Goal: Book appointment/travel/reservation

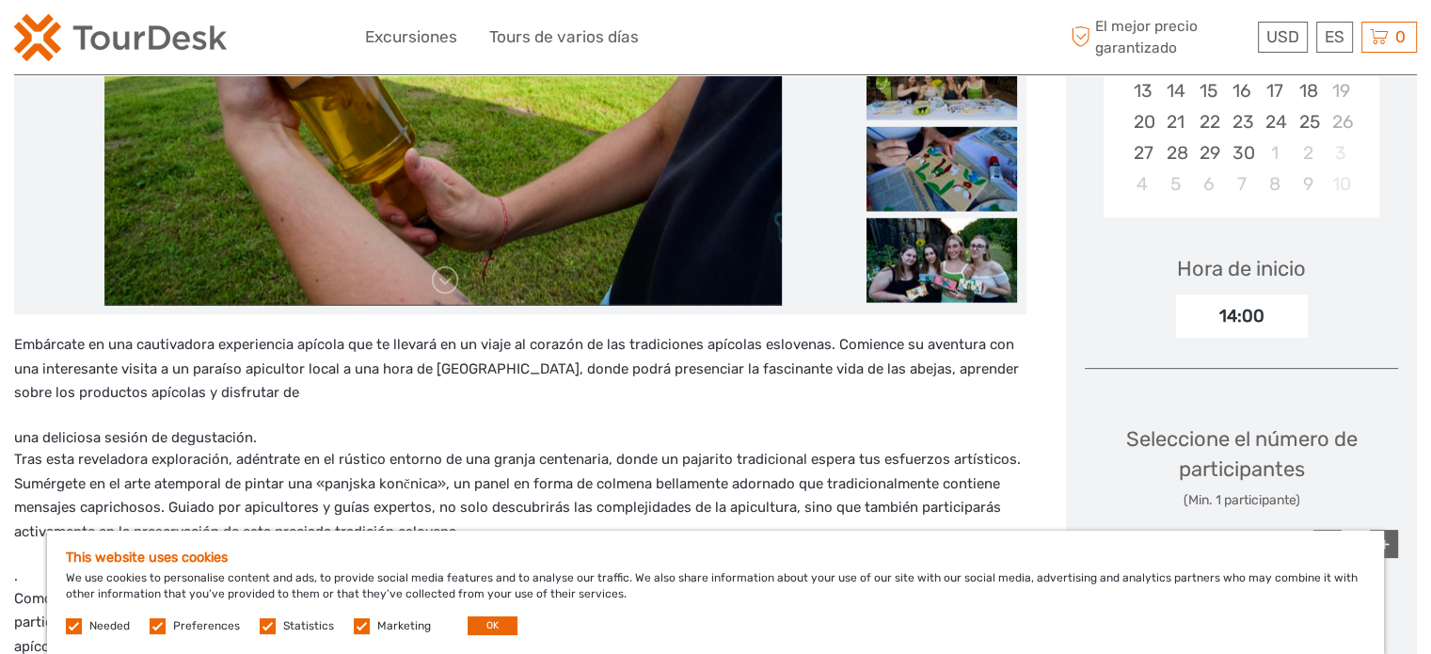
scroll to position [470, 0]
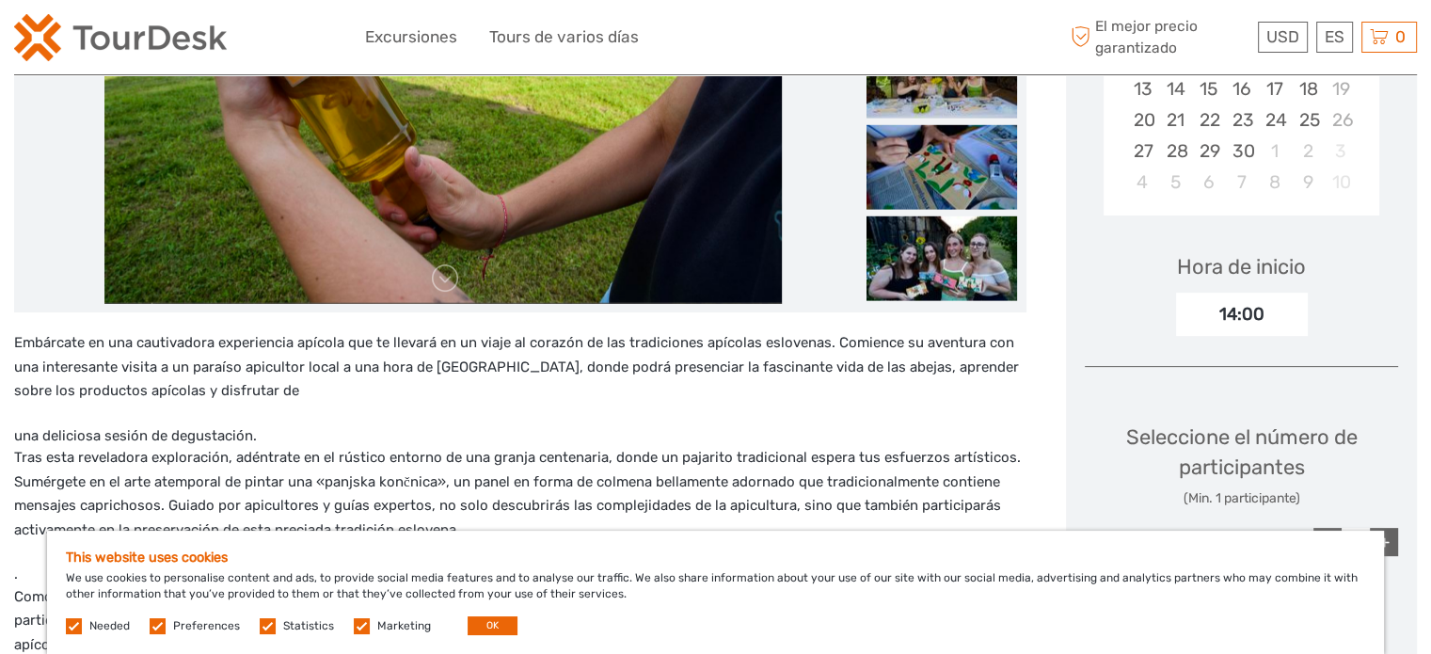
click at [516, 626] on div "This website uses cookies We use cookies to personalise content and ads, to pro…" at bounding box center [715, 592] width 1337 height 123
click at [485, 627] on button "OK" at bounding box center [493, 625] width 50 height 19
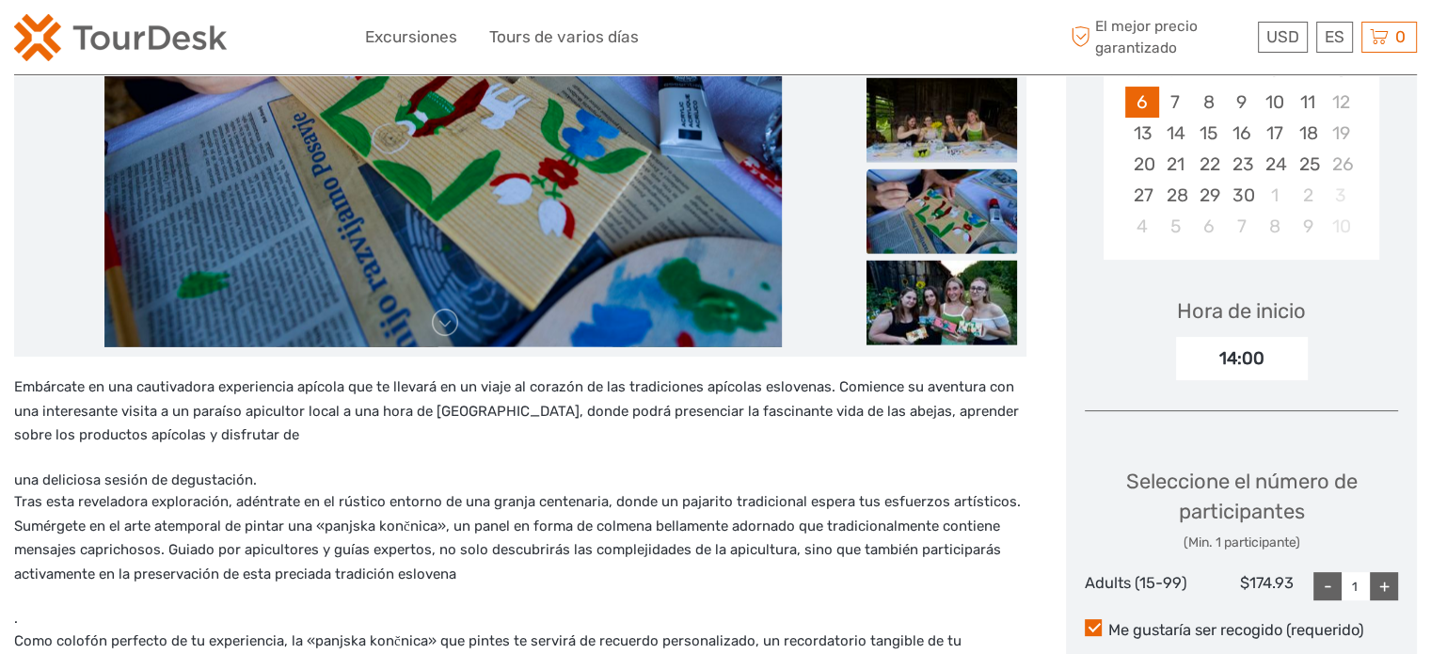
scroll to position [50, 0]
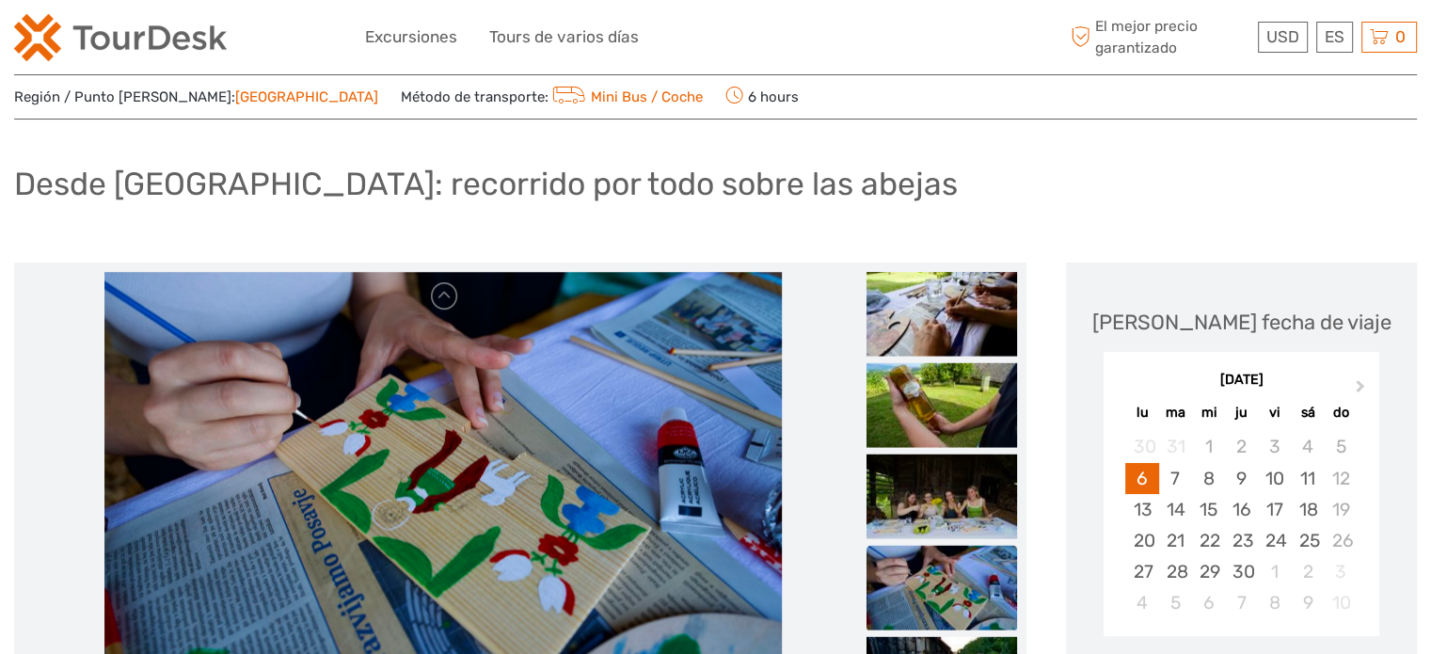
click at [1368, 371] on div "[DATE]" at bounding box center [1241, 381] width 276 height 20
click at [1363, 377] on button "Next Month" at bounding box center [1362, 390] width 30 height 30
click at [1360, 381] on span "Next Month" at bounding box center [1360, 389] width 0 height 27
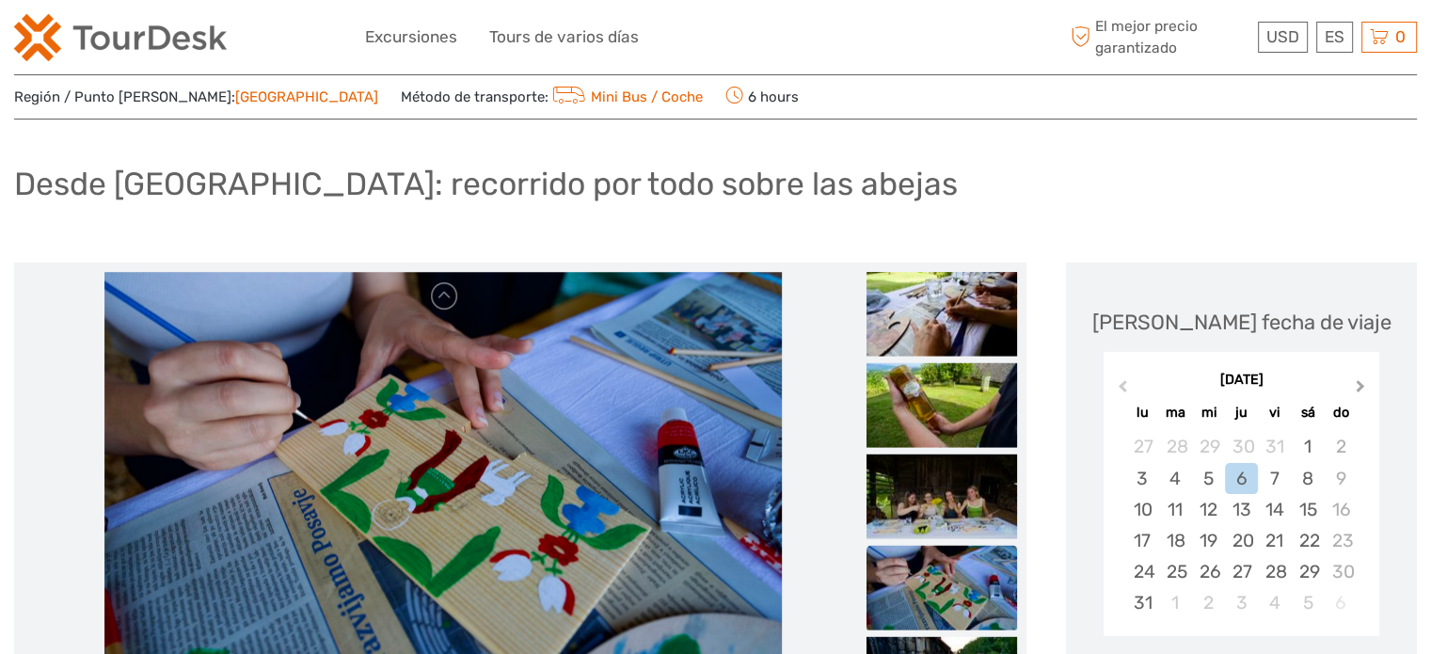
click at [1360, 381] on span "Next Month" at bounding box center [1360, 389] width 0 height 27
click at [1119, 387] on button "Previous Month" at bounding box center [1120, 390] width 30 height 30
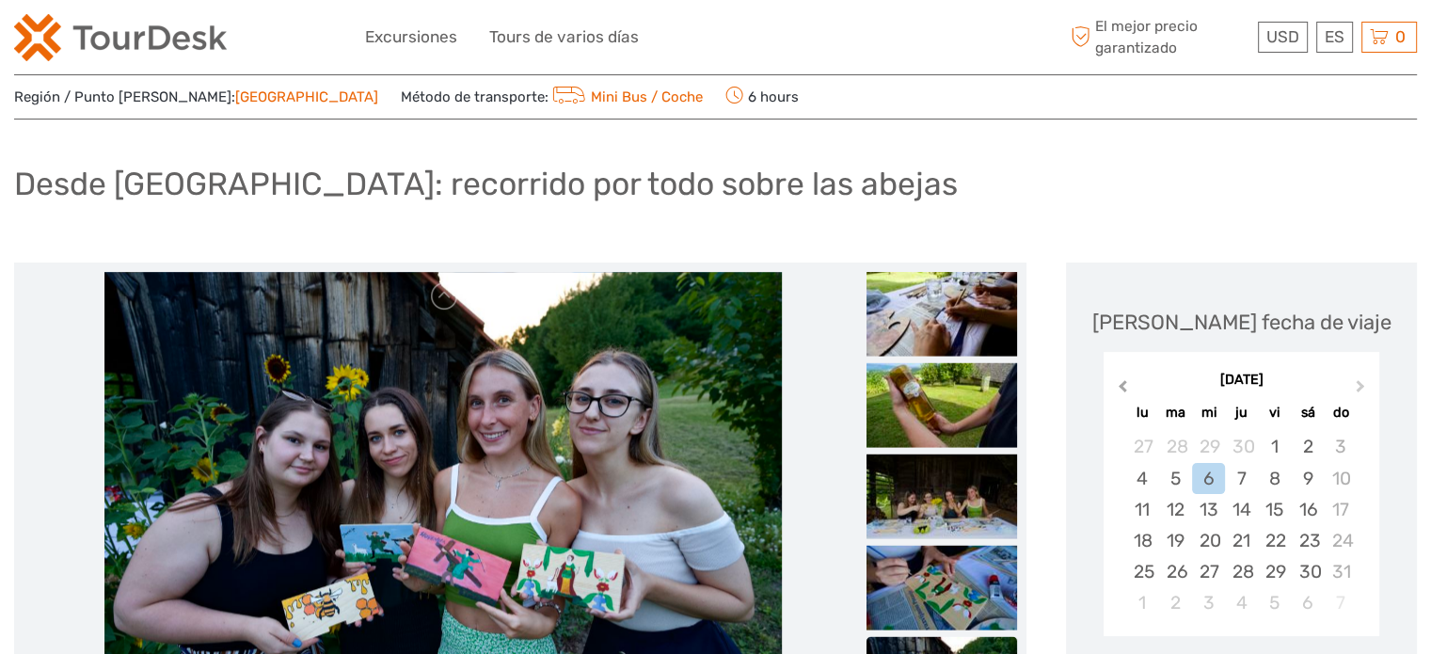
click at [1122, 387] on span "Previous Month" at bounding box center [1122, 389] width 0 height 27
click at [1119, 387] on div "[DATE]" at bounding box center [1241, 381] width 276 height 20
click at [1366, 380] on button "Next Month" at bounding box center [1362, 390] width 30 height 30
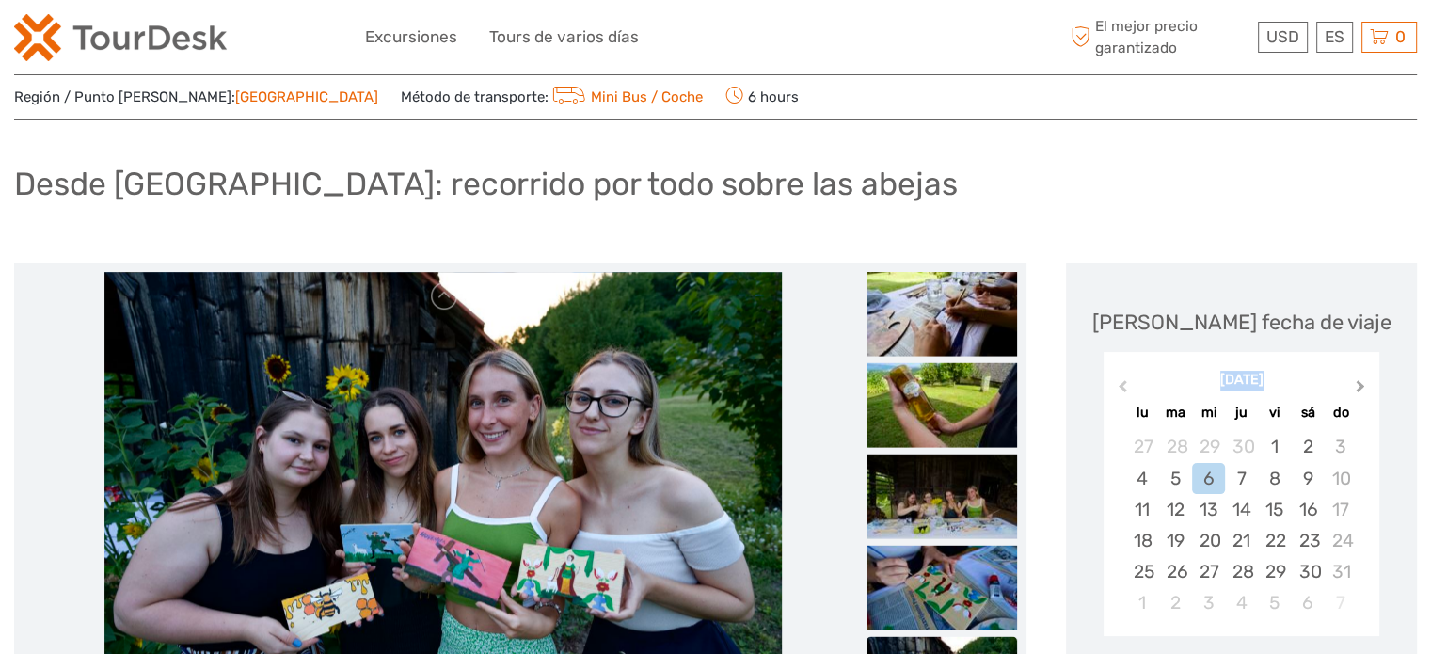
click at [1366, 380] on button "Next Month" at bounding box center [1362, 390] width 30 height 30
click at [1366, 380] on div "[DATE]" at bounding box center [1241, 381] width 276 height 20
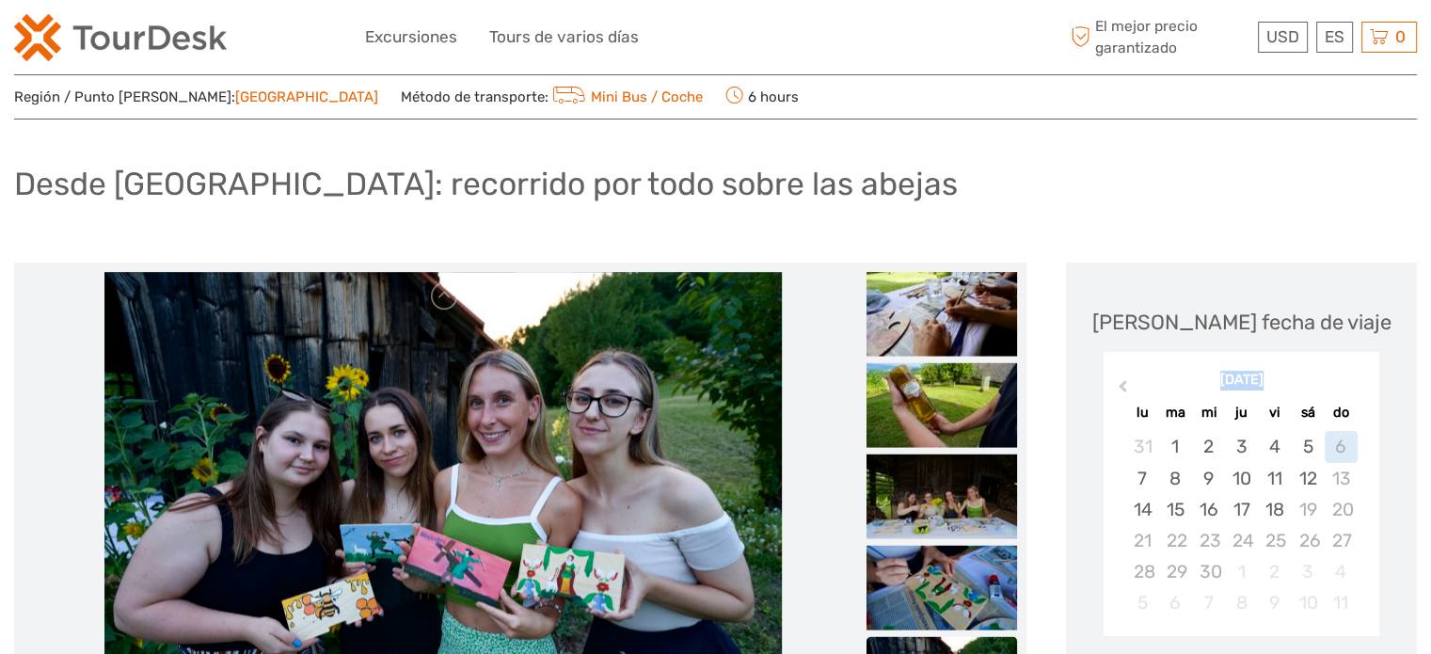
click at [1366, 380] on div "[DATE]" at bounding box center [1241, 381] width 276 height 20
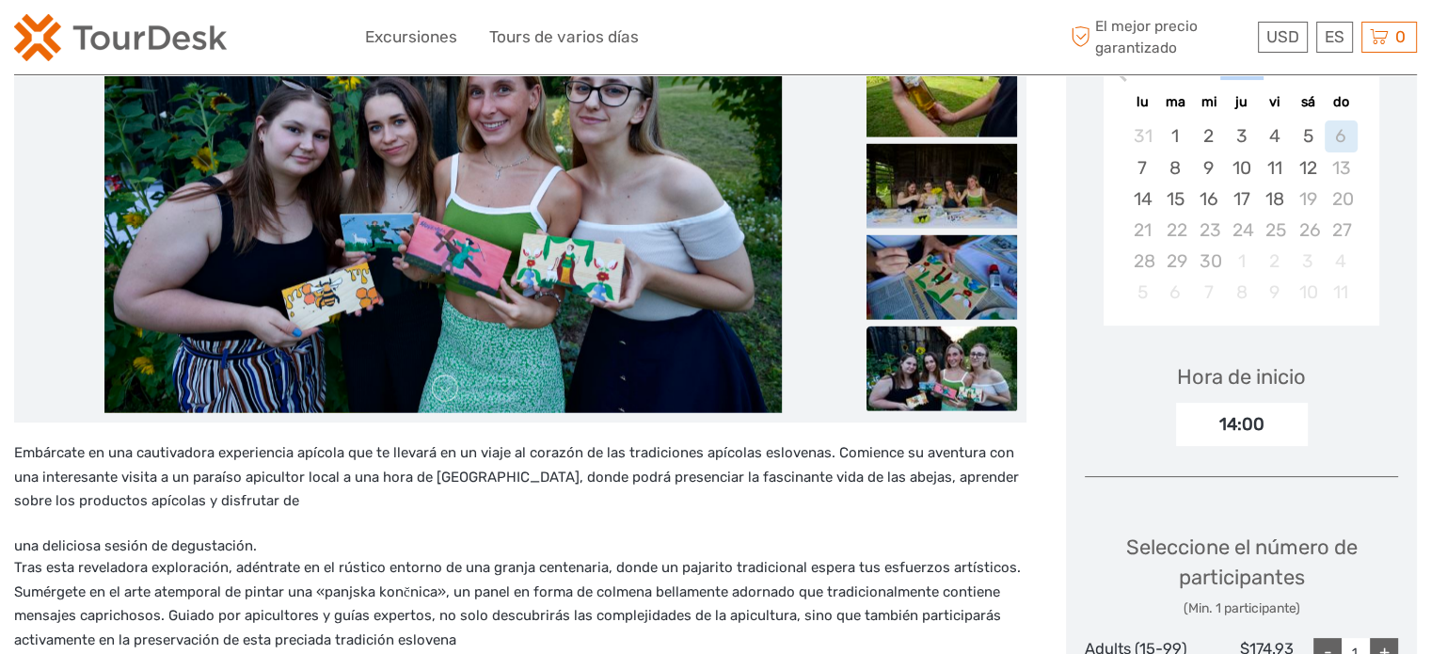
scroll to position [426, 0]
